Goal: Navigation & Orientation: Find specific page/section

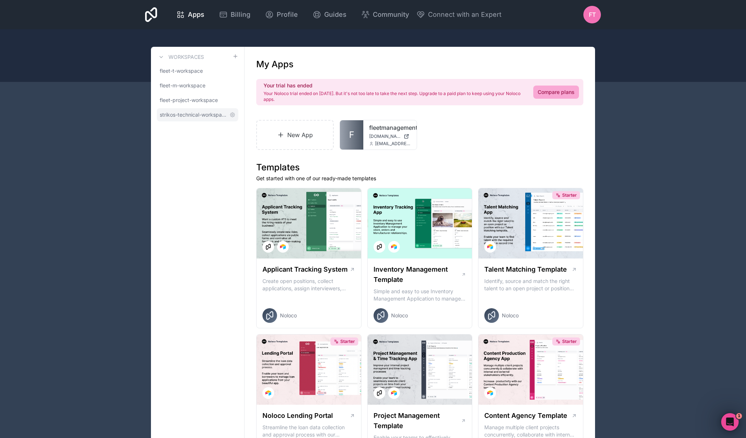
click at [209, 113] on span "strikos-technical-workspace" at bounding box center [193, 114] width 67 height 7
click at [193, 104] on link "fleet-project-workspace" at bounding box center [198, 100] width 82 height 13
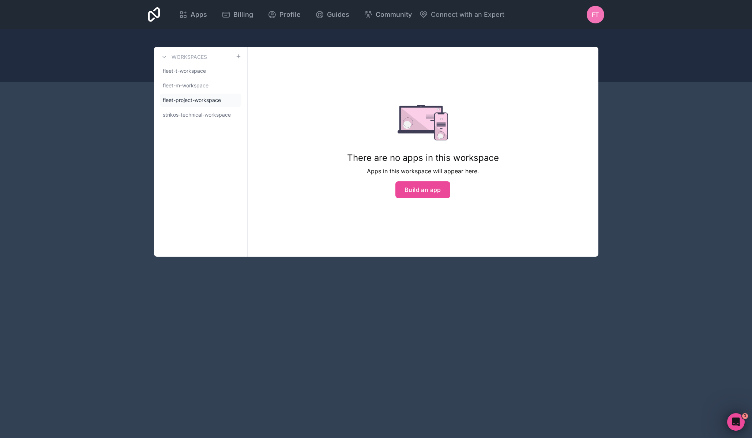
click at [192, 92] on div "fleet-t-workspace fleet-m-workspace fleet-project-workspace strikos-technical-w…" at bounding box center [201, 92] width 82 height 57
click at [192, 88] on span "fleet-m-workspace" at bounding box center [186, 85] width 46 height 7
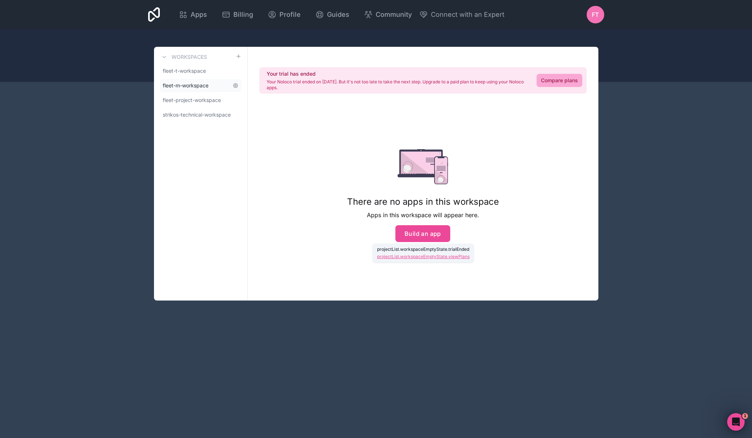
click at [189, 83] on span "fleet-m-workspace" at bounding box center [186, 85] width 46 height 7
click at [191, 101] on span "fleet-project-workspace" at bounding box center [192, 100] width 58 height 7
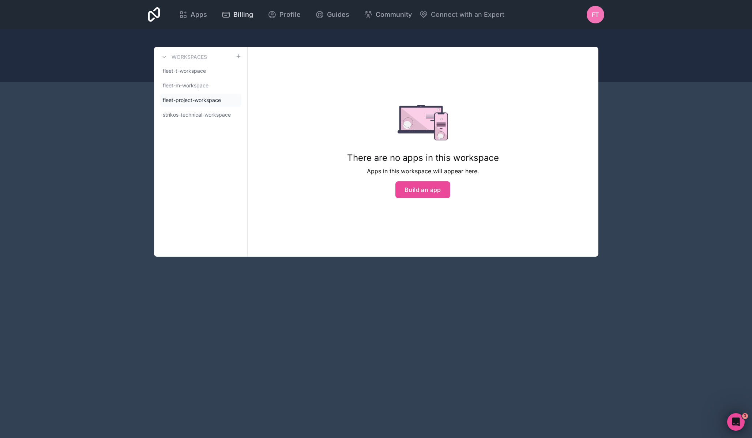
click at [241, 14] on span "Billing" at bounding box center [243, 15] width 20 height 10
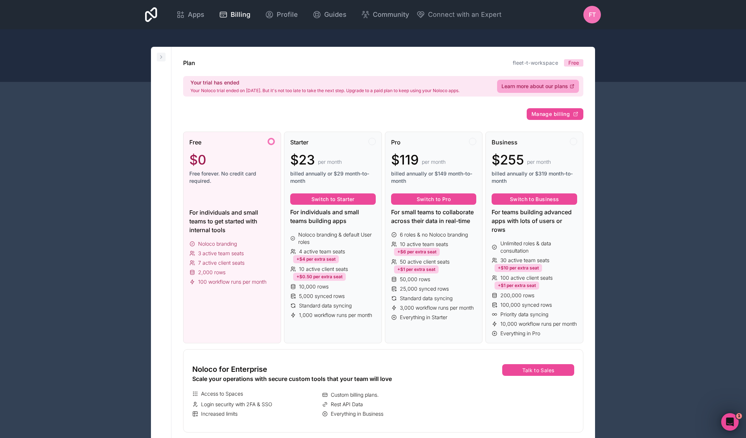
click at [160, 56] on icon at bounding box center [161, 57] width 6 height 6
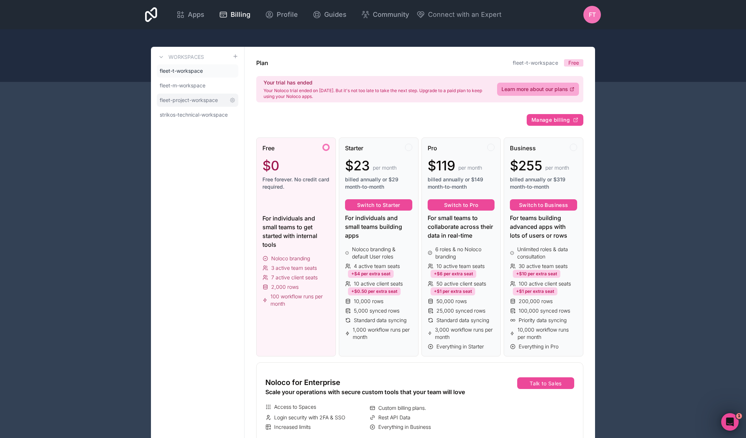
click at [176, 102] on span "fleet-project-workspace" at bounding box center [189, 100] width 58 height 7
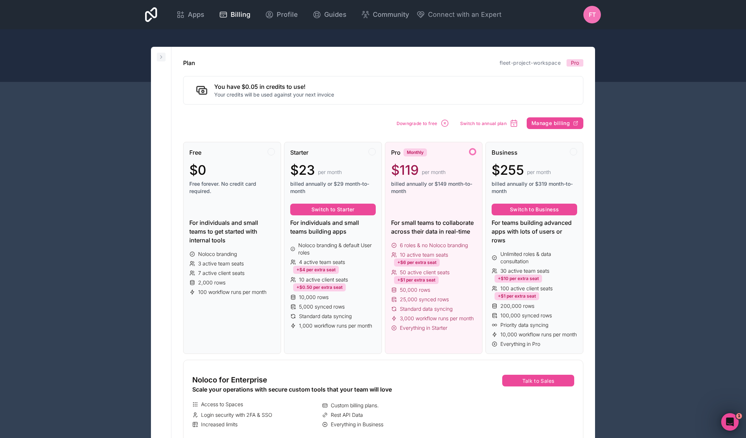
click at [161, 57] on icon at bounding box center [161, 57] width 6 height 6
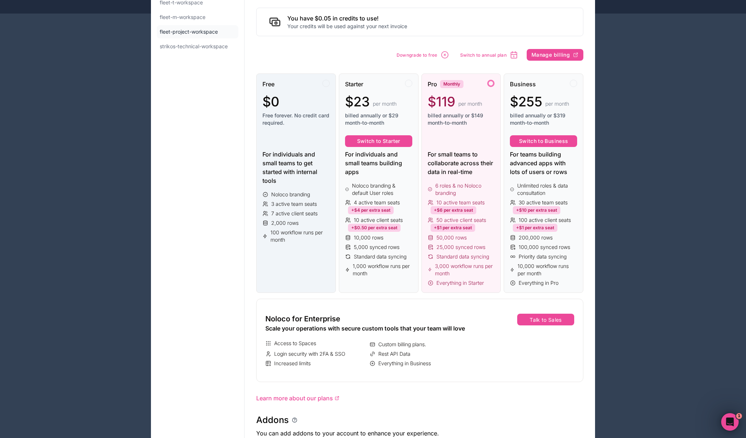
scroll to position [101, 0]
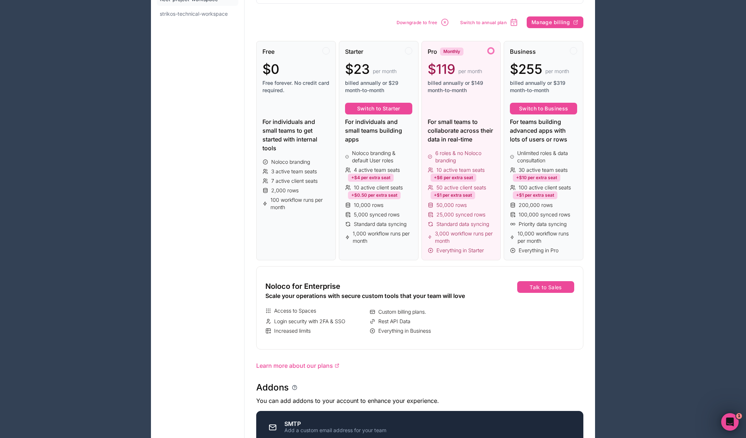
click at [140, 55] on div "Workspaces fleet-t-workspace fleet-m-workspace fleet-project-workspace strikos-…" at bounding box center [373, 333] width 468 height 775
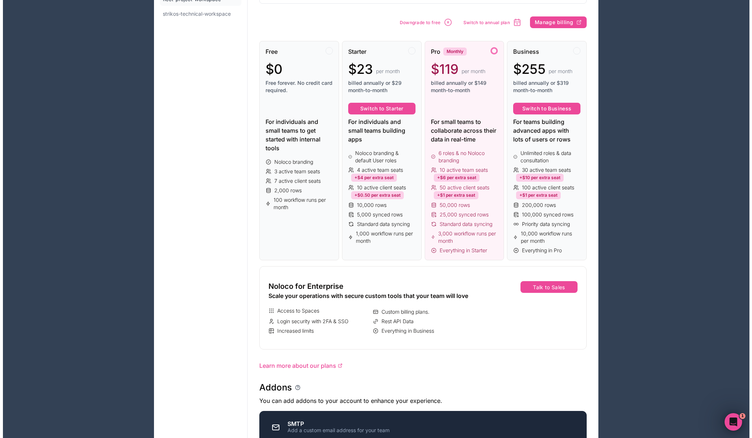
scroll to position [0, 0]
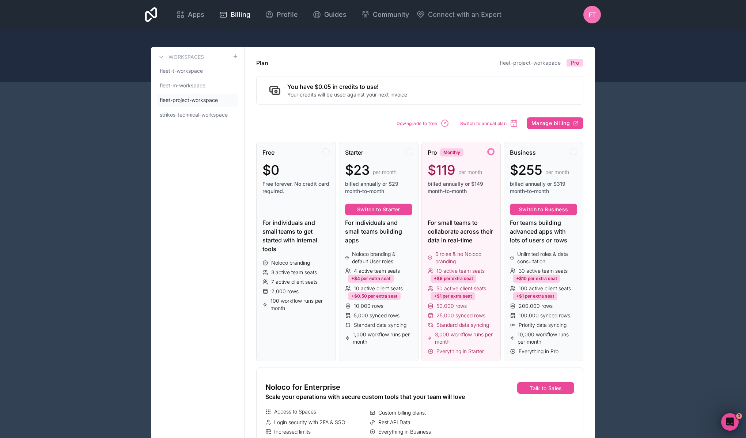
click at [190, 6] on div "Apps Billing Profile Guides Community Connect with an Expert" at bounding box center [335, 15] width 333 height 18
click at [190, 12] on span "Apps" at bounding box center [196, 15] width 16 height 10
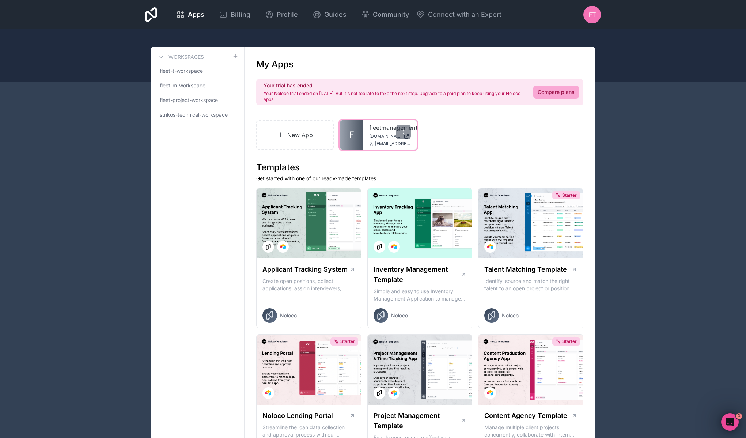
click at [387, 129] on link "fleetmanagementapp" at bounding box center [390, 127] width 42 height 9
